Goal: Task Accomplishment & Management: Manage account settings

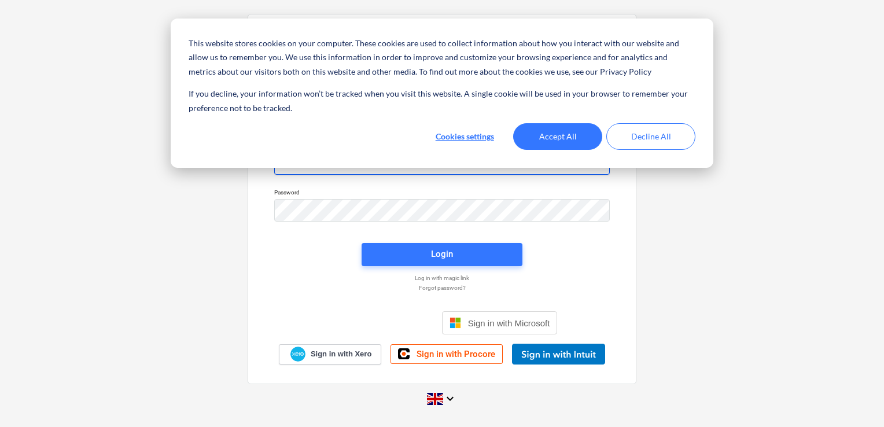
type input "[EMAIL_ADDRESS][DOMAIN_NAME]"
drag, startPoint x: 532, startPoint y: 117, endPoint x: 557, endPoint y: 131, distance: 28.5
click at [557, 131] on div "This website stores cookies on your computer. These cookies are used to collect…" at bounding box center [442, 93] width 543 height 149
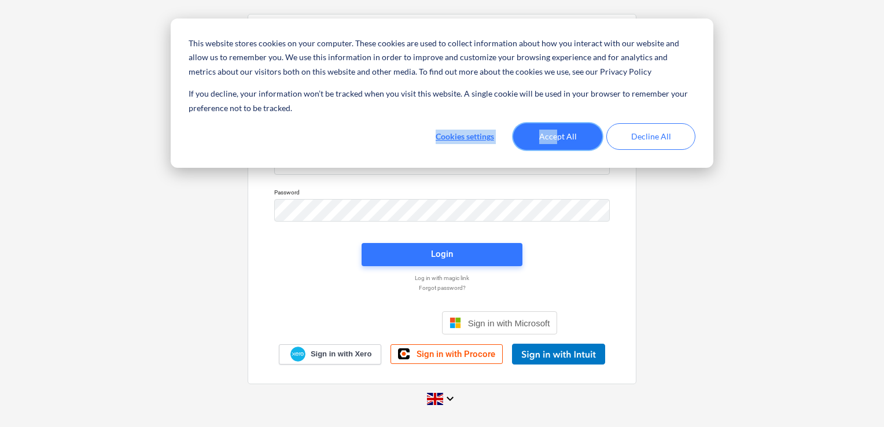
drag, startPoint x: 557, startPoint y: 131, endPoint x: 553, endPoint y: 139, distance: 9.6
click at [554, 131] on button "Accept All" at bounding box center [557, 136] width 89 height 27
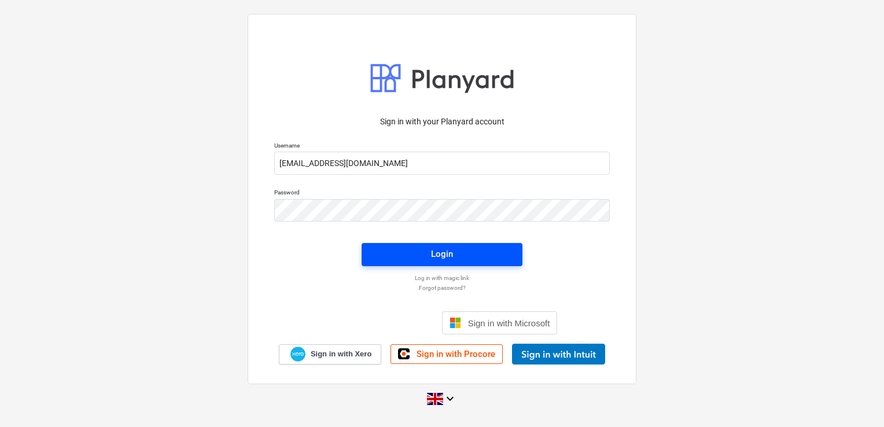
click at [456, 252] on span "Login" at bounding box center [442, 254] width 133 height 15
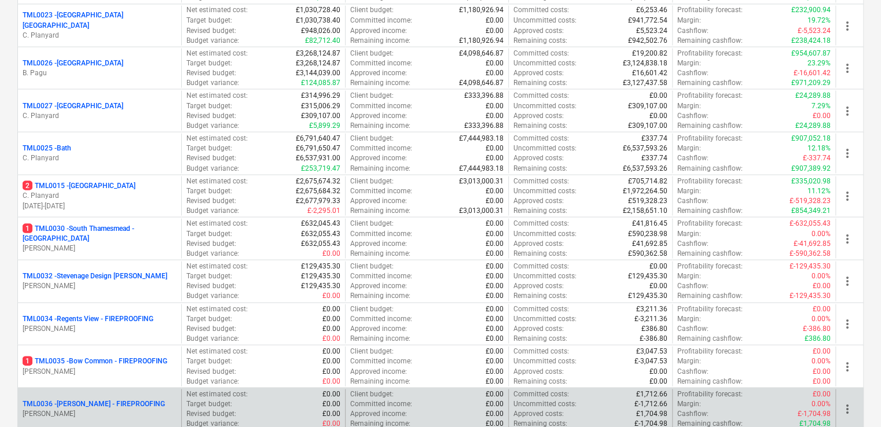
scroll to position [1215, 0]
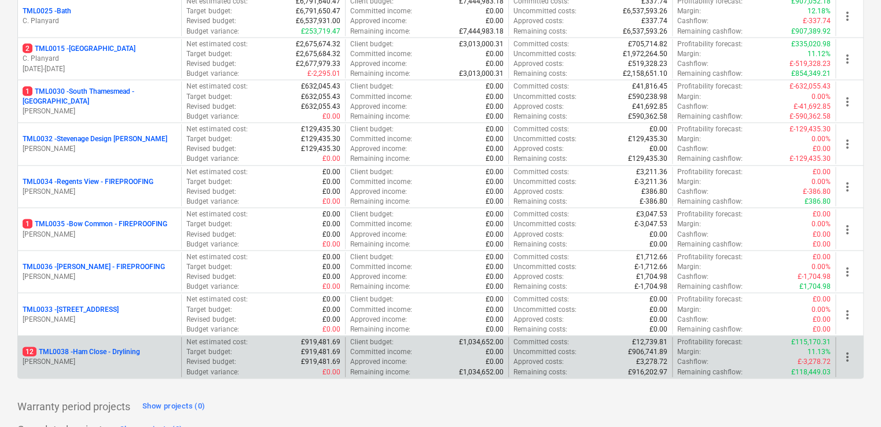
click at [118, 348] on p "12 TML0038 - Ham Close - Drylining" at bounding box center [81, 352] width 117 height 10
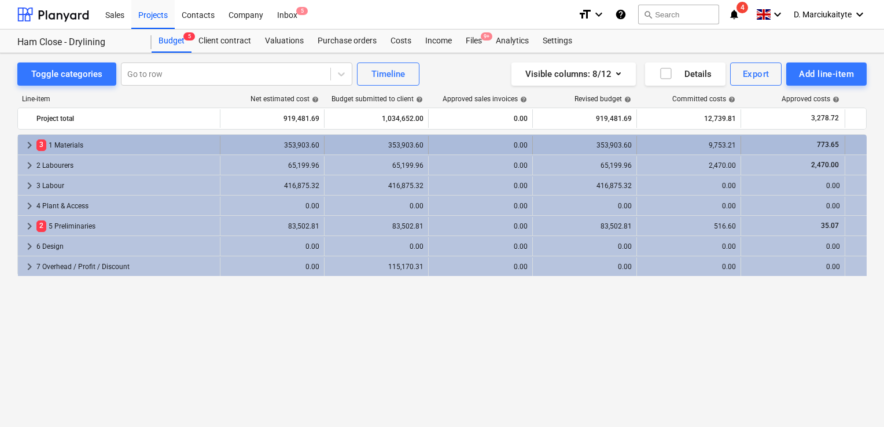
click at [58, 146] on div "3 1 Materials" at bounding box center [125, 145] width 179 height 19
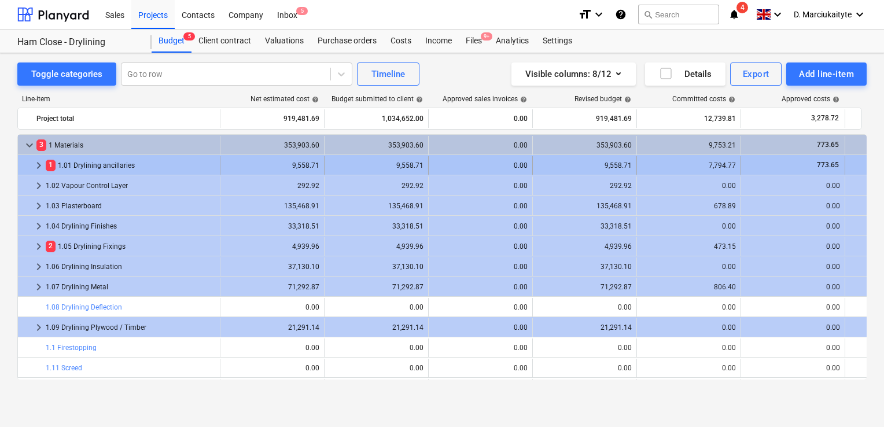
click at [32, 165] on span "keyboard_arrow_right" at bounding box center [39, 166] width 14 height 14
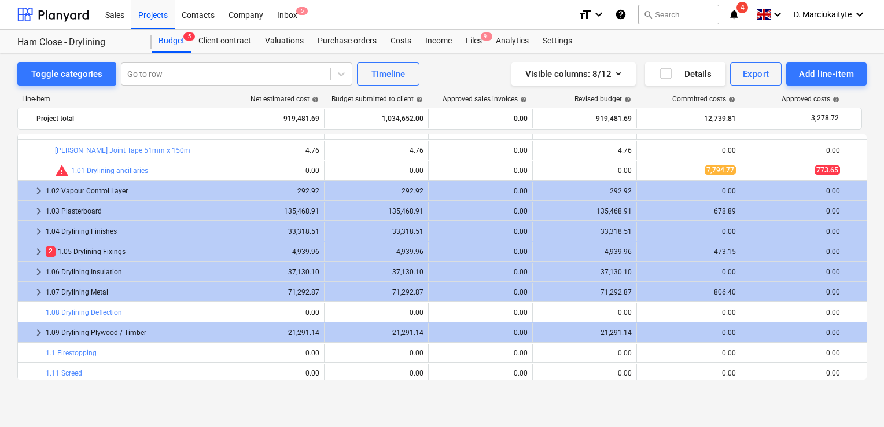
scroll to position [231, 0]
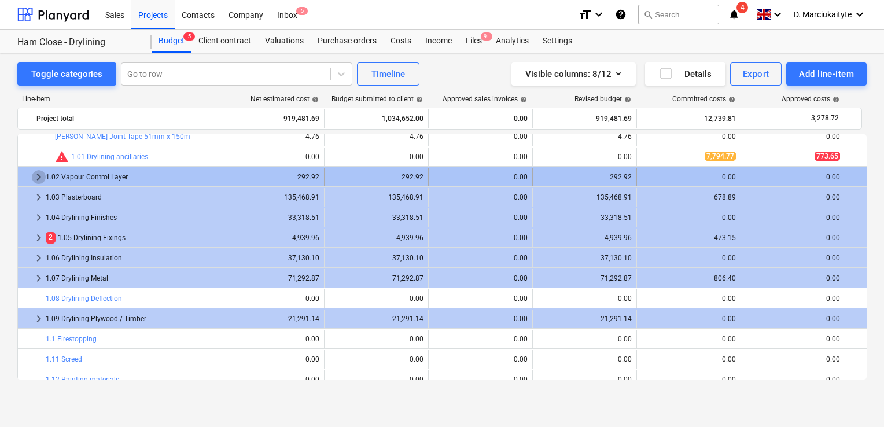
click at [41, 175] on span "keyboard_arrow_right" at bounding box center [39, 177] width 14 height 14
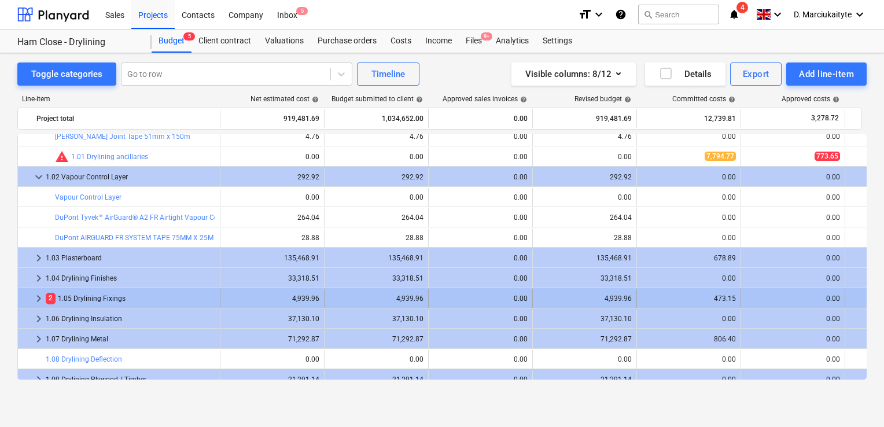
click at [38, 297] on span "keyboard_arrow_right" at bounding box center [39, 299] width 14 height 14
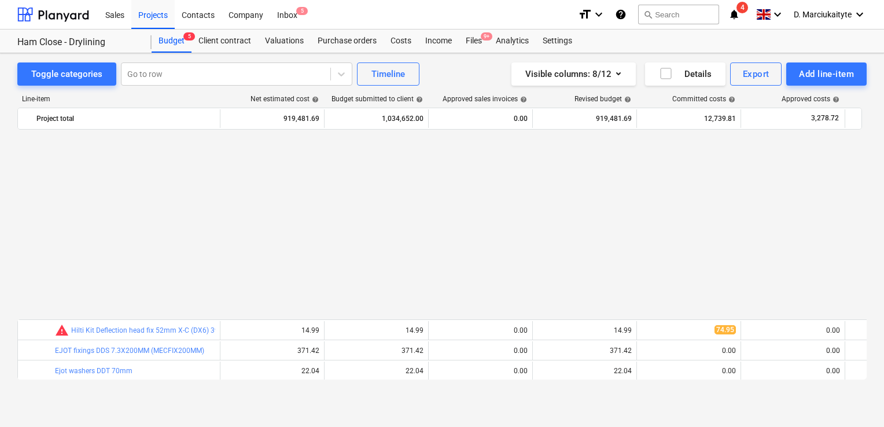
scroll to position [694, 0]
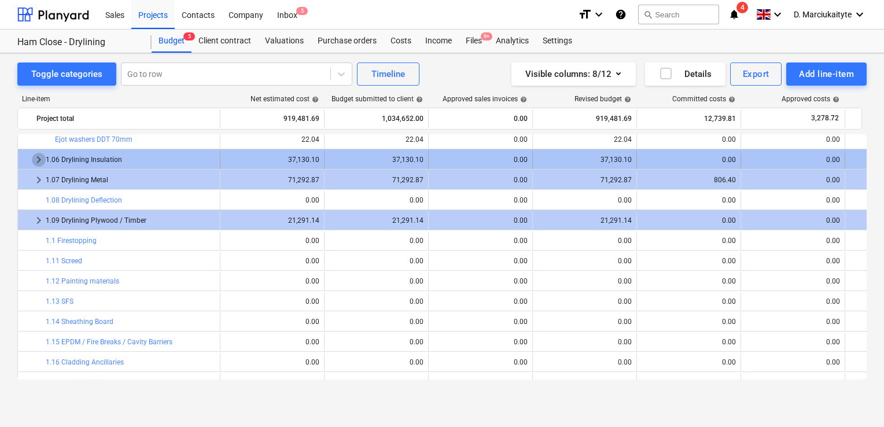
click at [35, 153] on span "keyboard_arrow_right" at bounding box center [39, 160] width 14 height 14
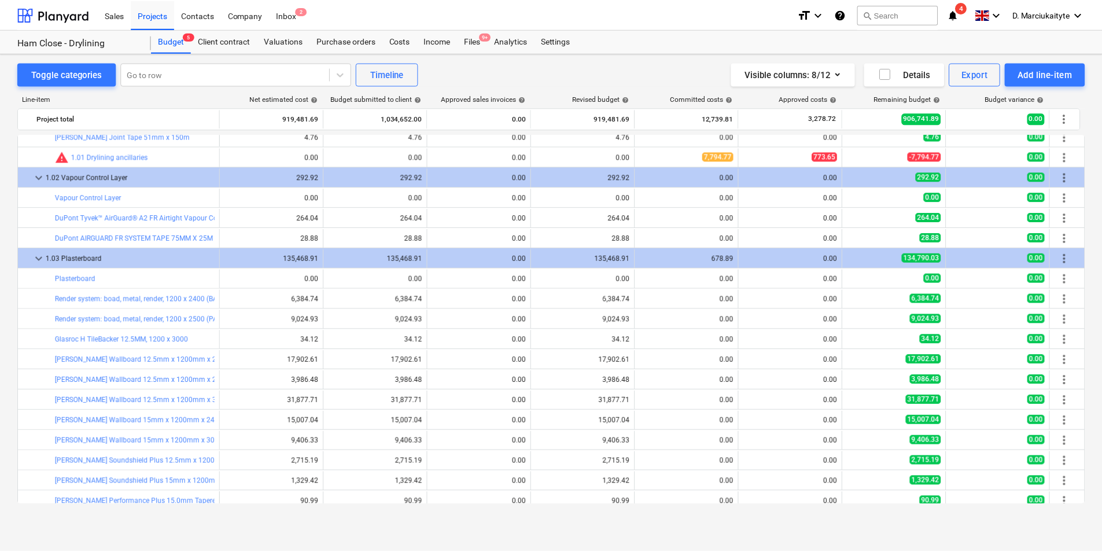
scroll to position [231, 0]
click at [333, 38] on div "Purchase orders" at bounding box center [347, 41] width 73 height 23
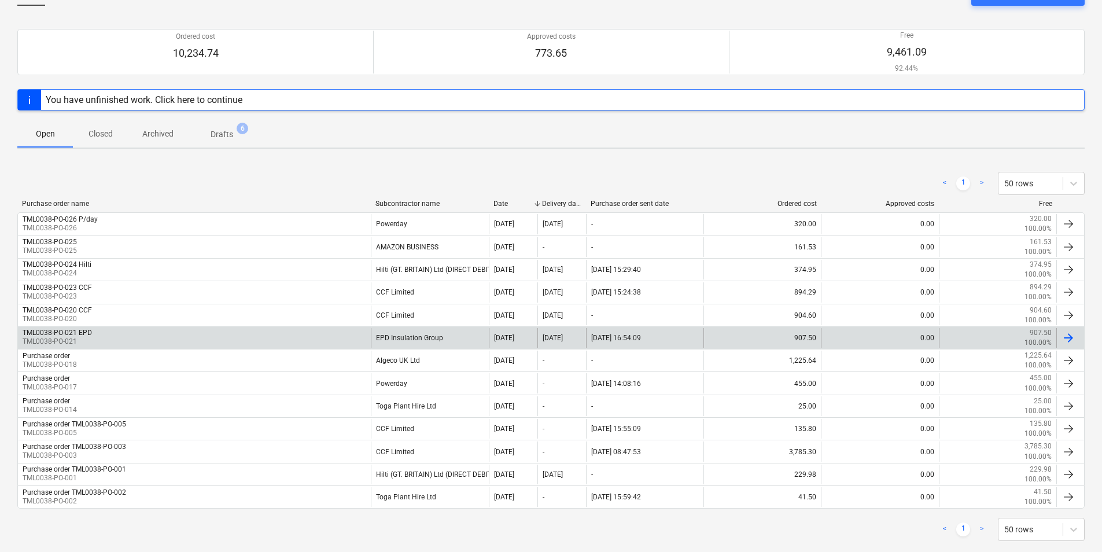
scroll to position [101, 0]
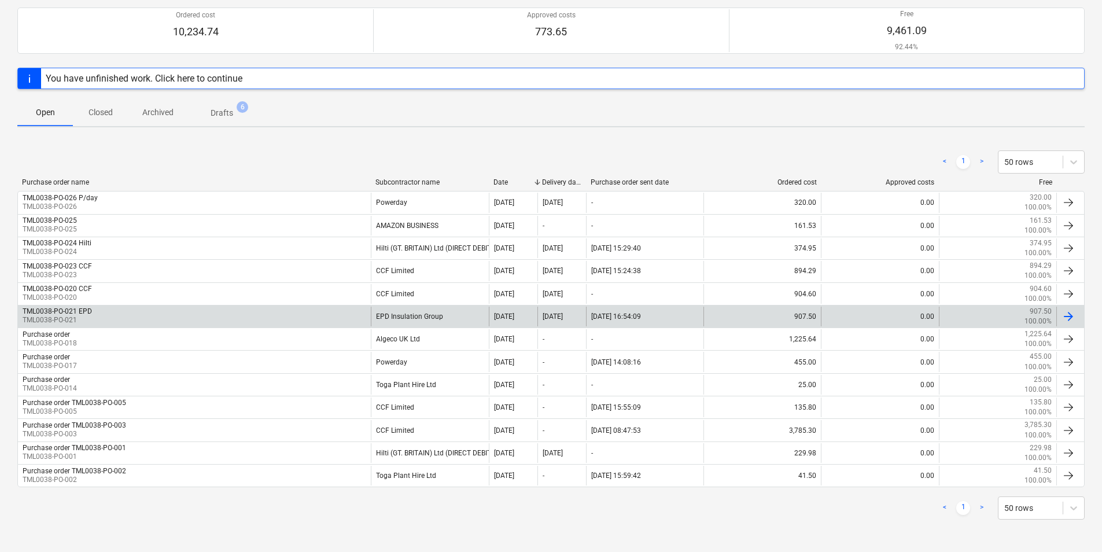
click at [267, 315] on div "TML0038-PO-021 EPD TML0038-PO-021" at bounding box center [194, 317] width 353 height 20
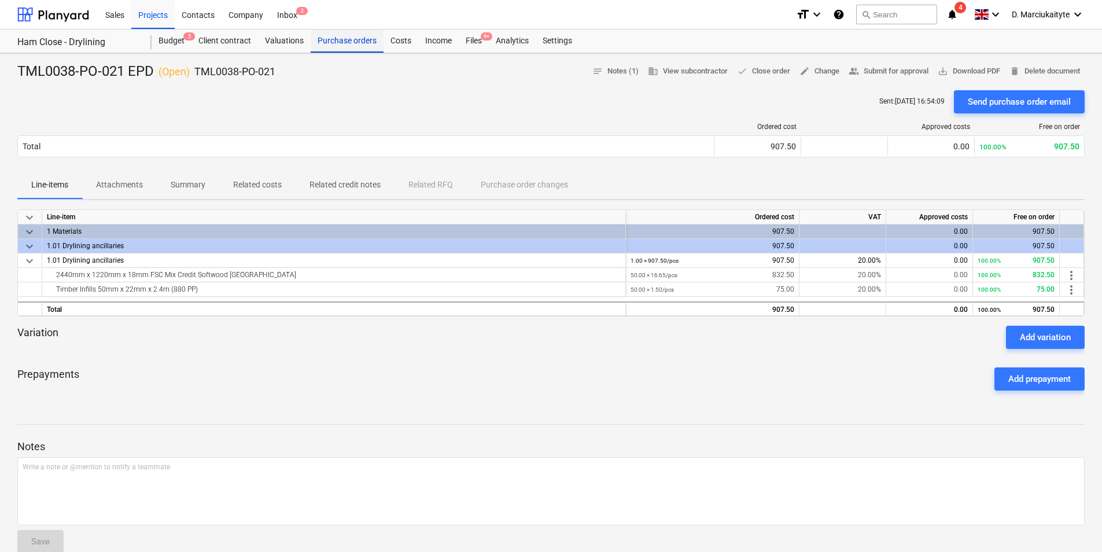
click at [359, 40] on div "Purchase orders" at bounding box center [347, 41] width 73 height 23
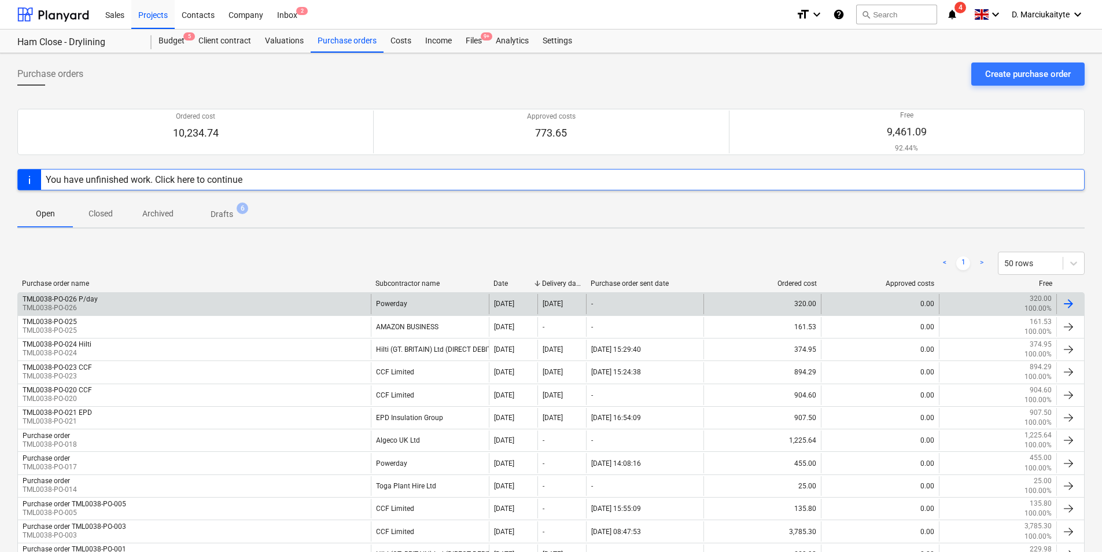
click at [393, 312] on div "Powerday" at bounding box center [429, 304] width 117 height 20
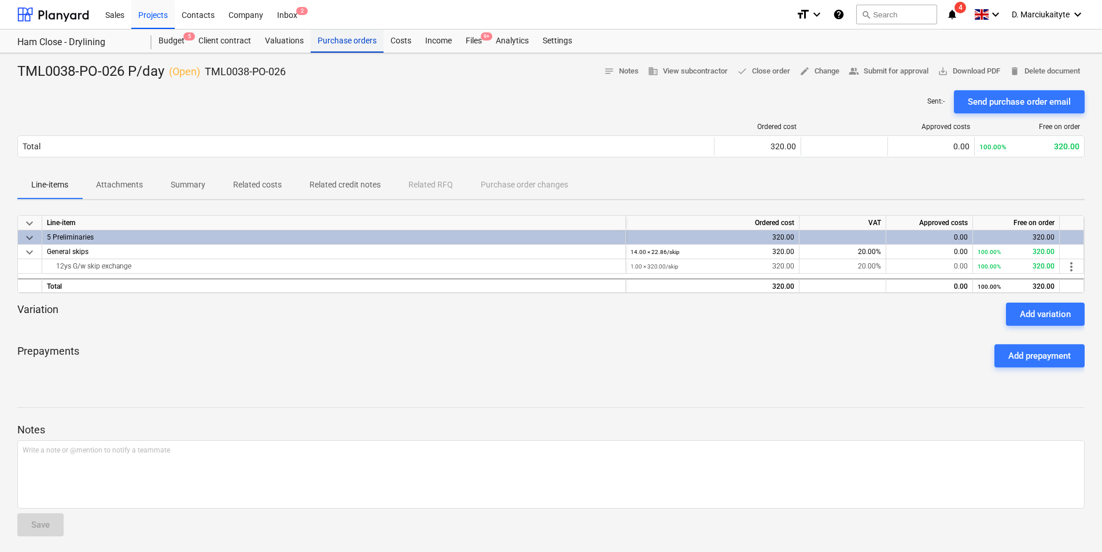
click at [361, 42] on div "Purchase orders" at bounding box center [347, 41] width 73 height 23
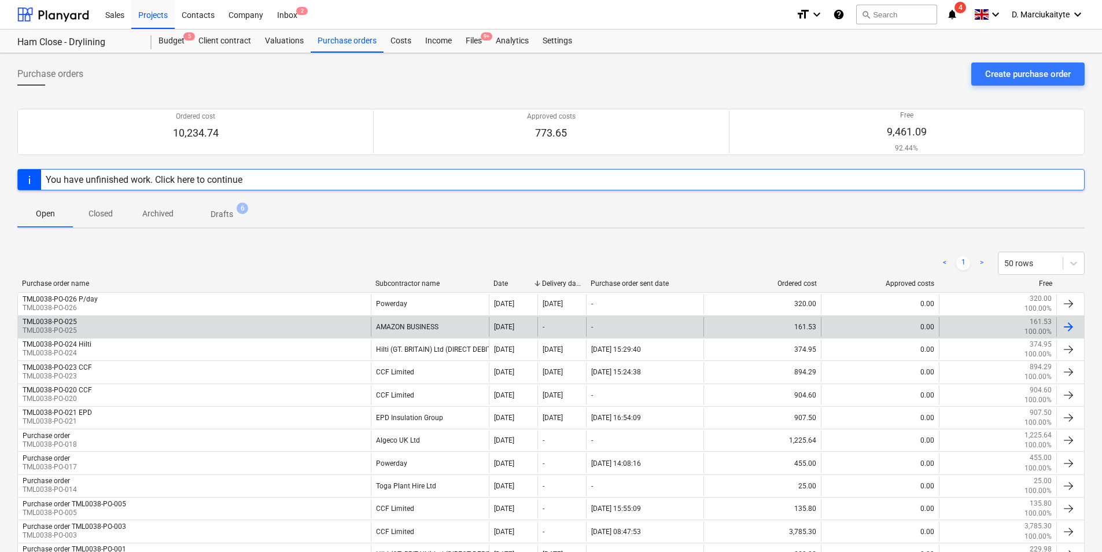
click at [412, 325] on div "AMAZON BUSINESS" at bounding box center [429, 327] width 117 height 20
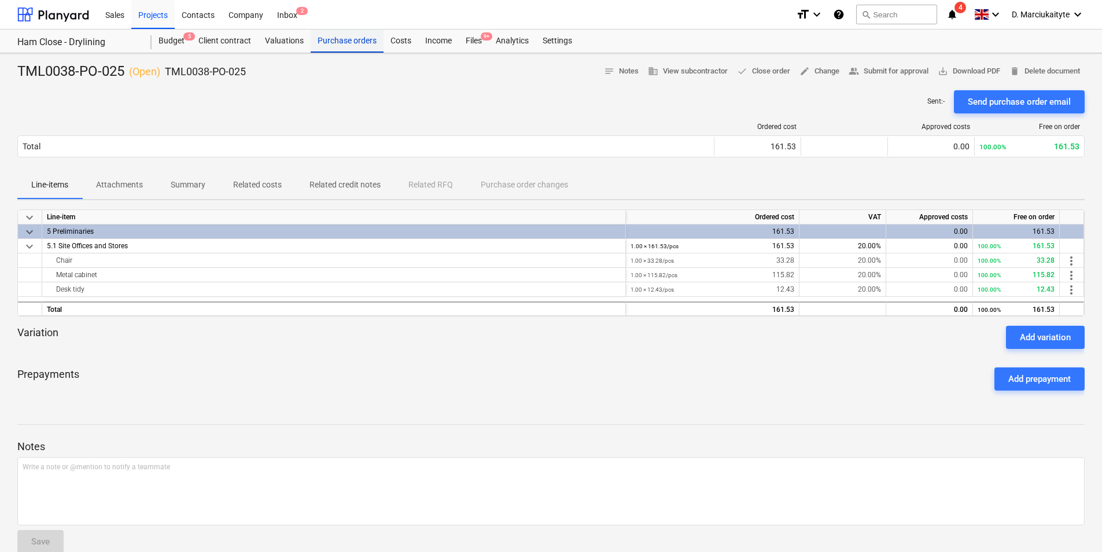
click at [341, 41] on div "Purchase orders" at bounding box center [347, 41] width 73 height 23
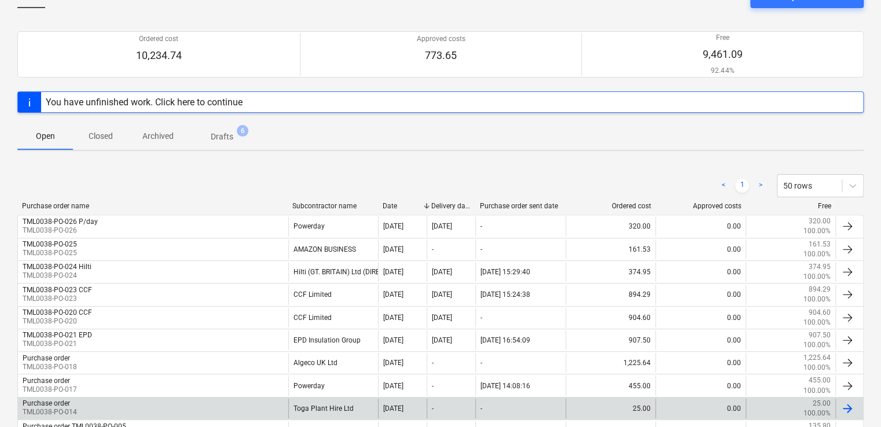
scroll to position [174, 0]
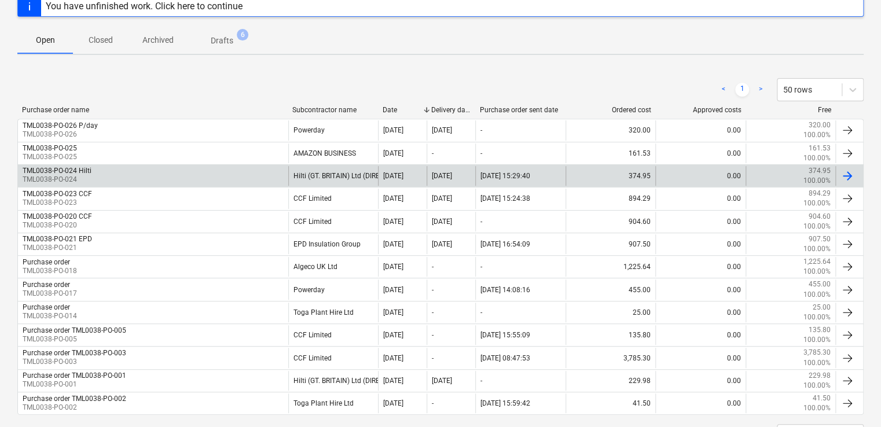
click at [218, 172] on div "TML0038-PO-024 Hilti TML0038-PO-024" at bounding box center [153, 176] width 270 height 20
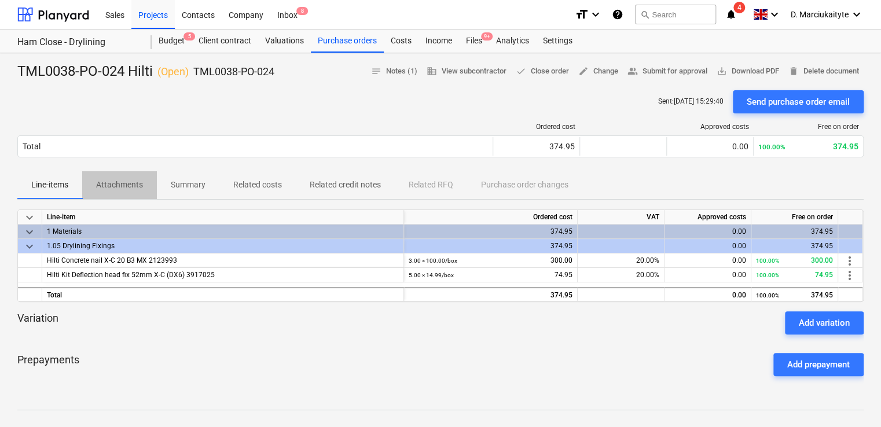
click at [117, 183] on p "Attachments" at bounding box center [119, 185] width 47 height 12
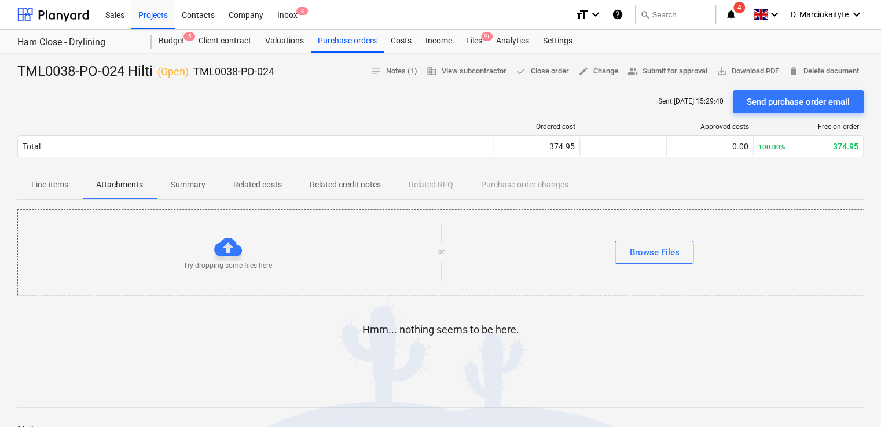
click at [204, 190] on p "Summary" at bounding box center [188, 185] width 35 height 12
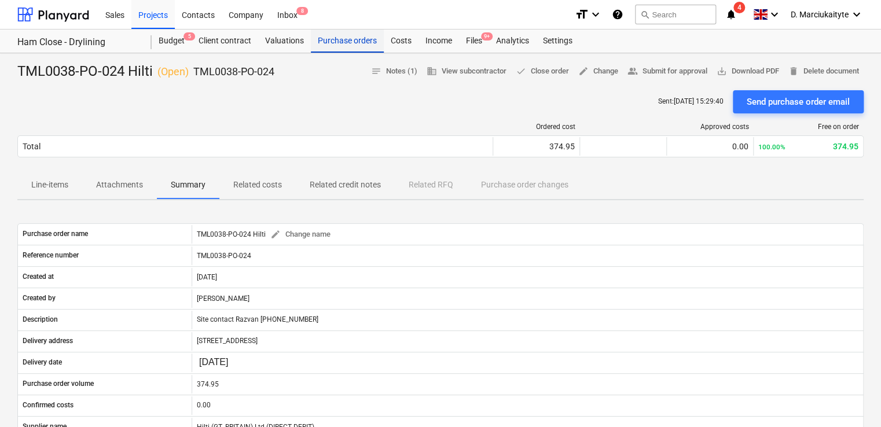
click at [347, 38] on div "Purchase orders" at bounding box center [347, 41] width 73 height 23
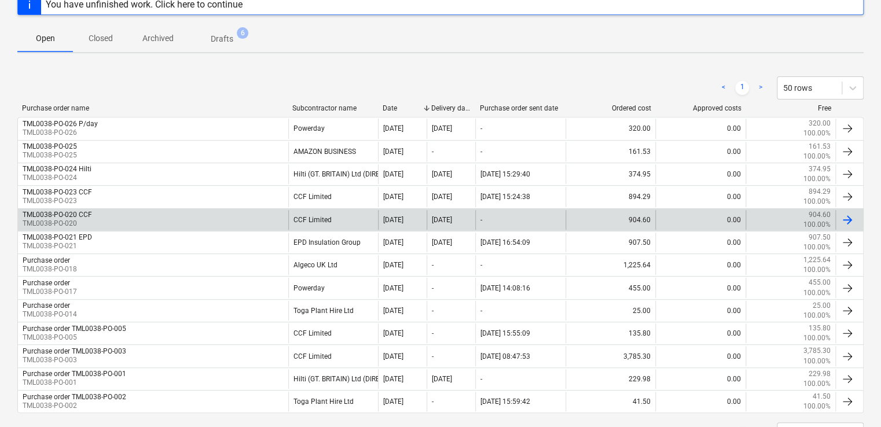
scroll to position [224, 0]
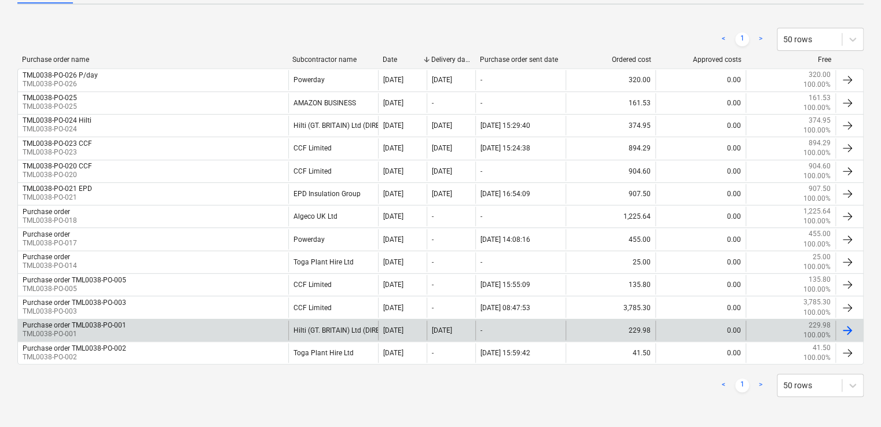
click at [356, 329] on div "Hilti (GT. BRITAIN) Ltd (DIRECT DEBIT)" at bounding box center [333, 331] width 90 height 20
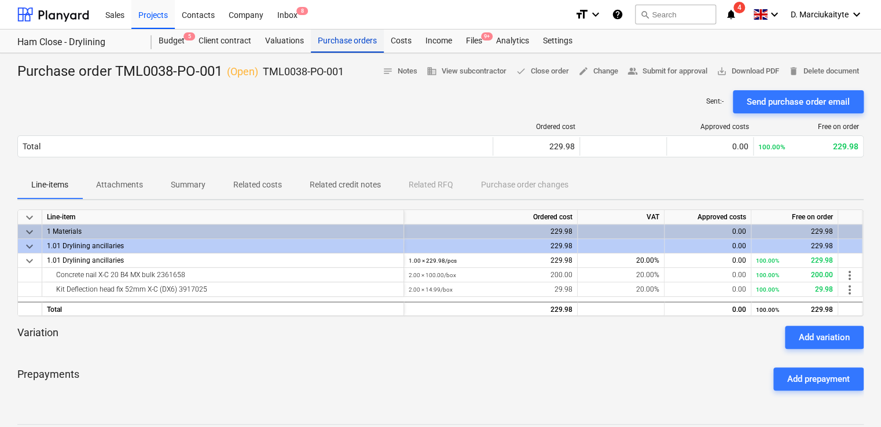
click at [354, 35] on div "Purchase orders" at bounding box center [347, 41] width 73 height 23
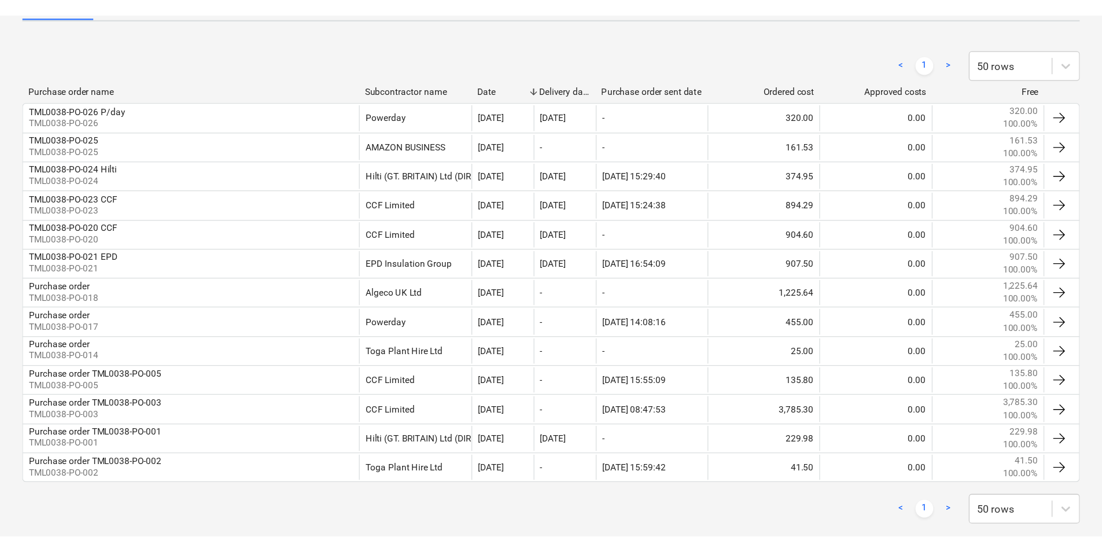
scroll to position [101, 0]
